Goal: Task Accomplishment & Management: Manage account settings

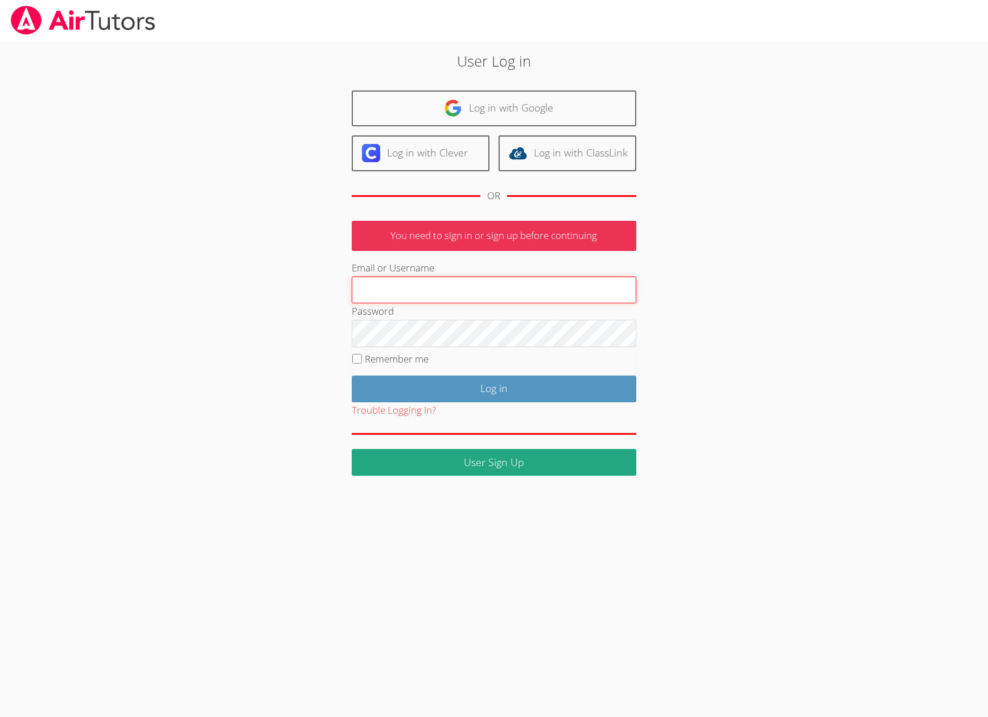
click at [465, 290] on input "Email or Username" at bounding box center [494, 290] width 285 height 27
type input "helloteacherlee@outlook.com"
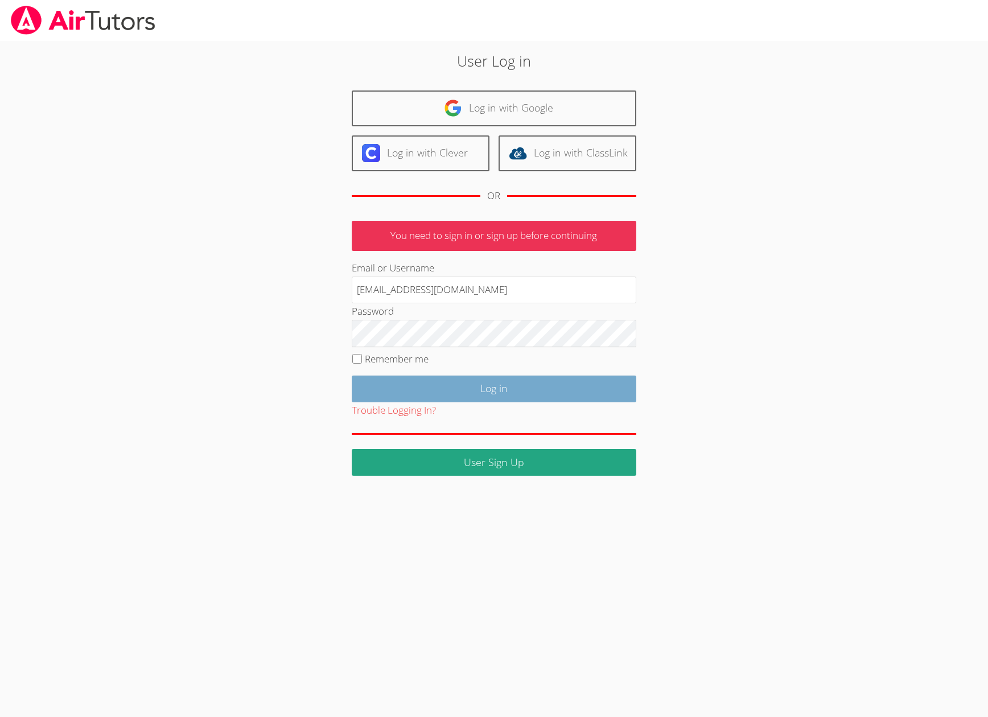
click at [572, 392] on input "Log in" at bounding box center [494, 389] width 285 height 27
